Goal: Navigation & Orientation: Find specific page/section

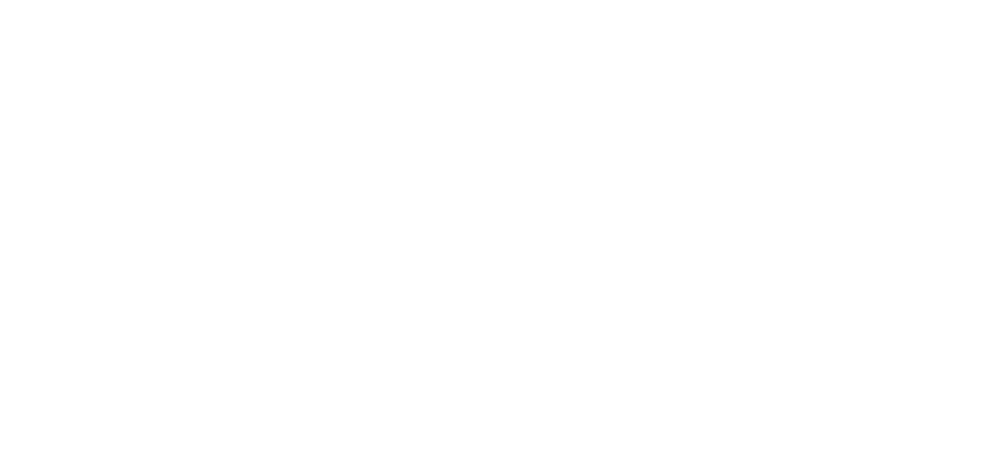
click at [542, 292] on body at bounding box center [498, 230] width 996 height 461
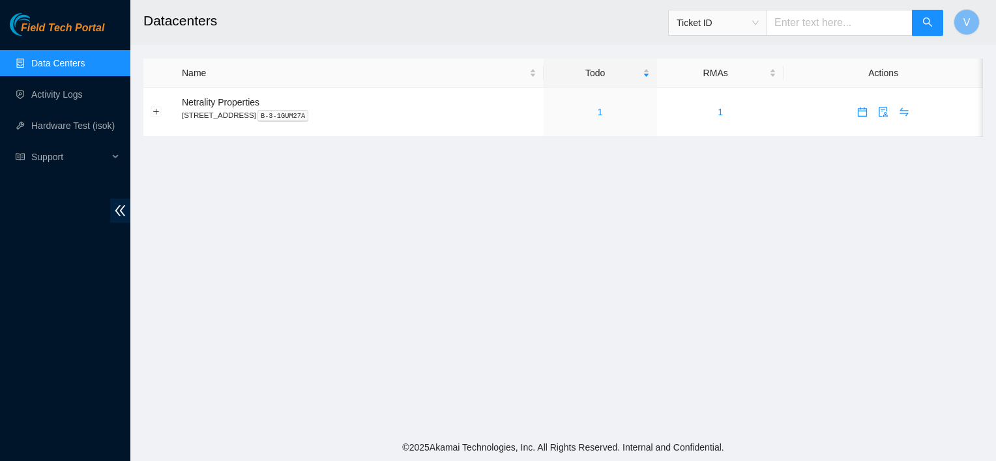
click at [404, 40] on h2 "Datacenters" at bounding box center [482, 21] width 679 height 42
click at [609, 311] on main "Datacenters Ticket ID V Name Todo RMAs Actions Netrality Properties [STREET_ADD…" at bounding box center [562, 217] width 865 height 434
click at [592, 193] on main "Datacenters Ticket ID V Name Todo RMAs Actions Netrality Properties [STREET_ADD…" at bounding box center [562, 217] width 865 height 434
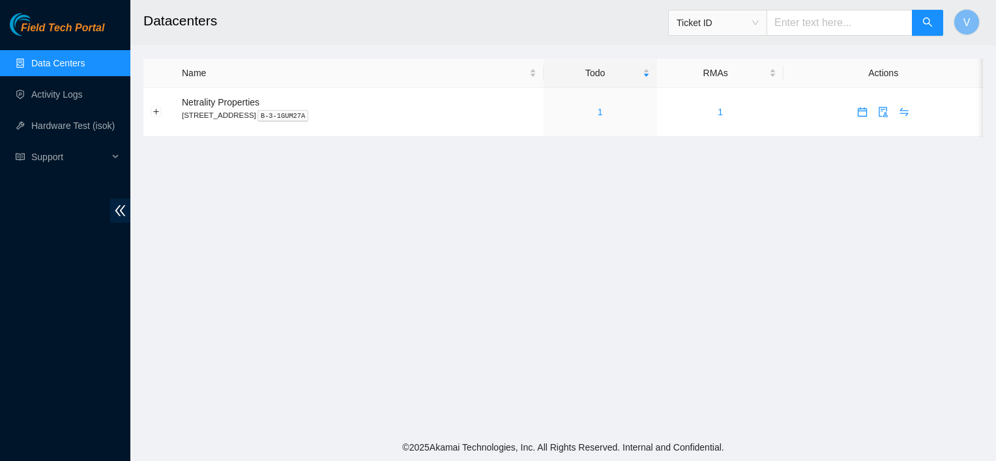
click at [592, 193] on main "Datacenters Ticket ID V Name Todo RMAs Actions Netrality Properties [STREET_ADD…" at bounding box center [562, 217] width 865 height 434
click at [673, 247] on main "Datacenters Ticket ID V Name Todo RMAs Actions Netrality Properties [STREET_ADD…" at bounding box center [562, 217] width 865 height 434
